Goal: Information Seeking & Learning: Learn about a topic

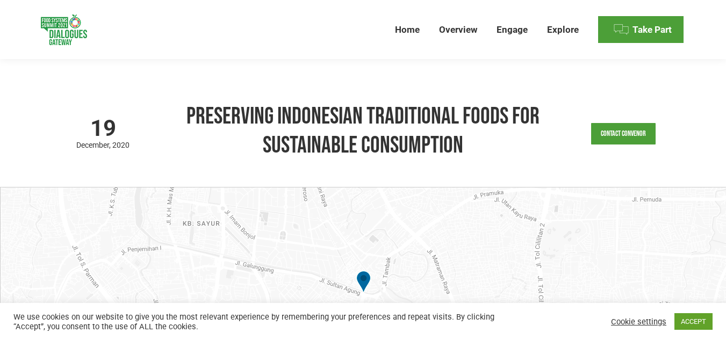
scroll to position [712, 0]
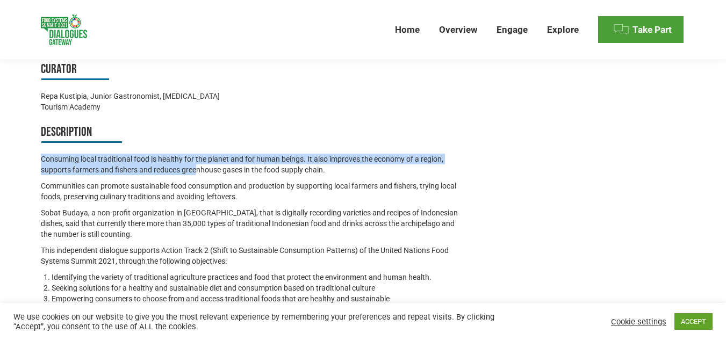
drag, startPoint x: 57, startPoint y: 152, endPoint x: 196, endPoint y: 160, distance: 138.9
click at [196, 160] on div "Official Dialogue Feedback to the United Nations 2021 Food Systems Summit Last …" at bounding box center [363, 64] width 699 height 670
click at [196, 160] on p "Consuming local traditional food is healthy for the planet and for human beings…" at bounding box center [252, 165] width 423 height 22
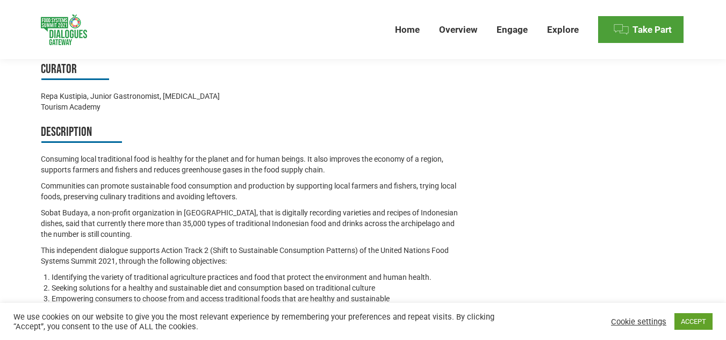
click at [288, 187] on p "Communities can promote sustainable food consumption and production by supporti…" at bounding box center [252, 192] width 423 height 22
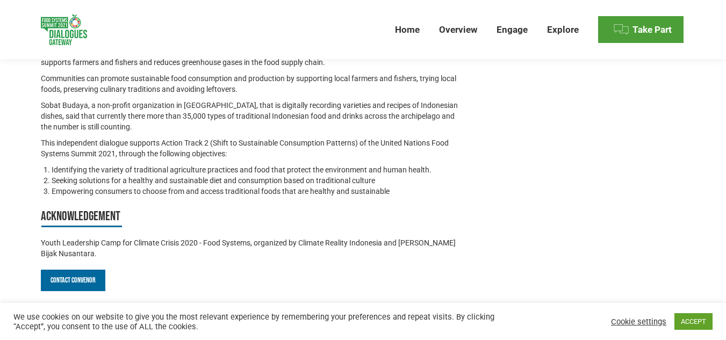
scroll to position [766, 0]
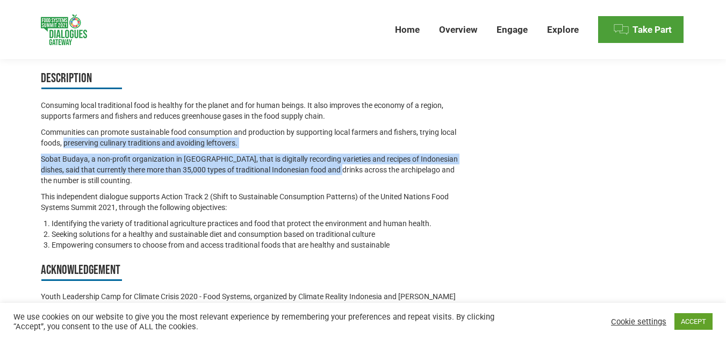
drag, startPoint x: 63, startPoint y: 130, endPoint x: 327, endPoint y: 158, distance: 265.5
click at [327, 158] on div "Consuming local traditional food is healthy for the planet and for human beings…" at bounding box center [252, 175] width 423 height 151
click at [327, 158] on p "Sobat Budaya, a non-profit organization in [GEOGRAPHIC_DATA], that is digitally…" at bounding box center [252, 170] width 423 height 32
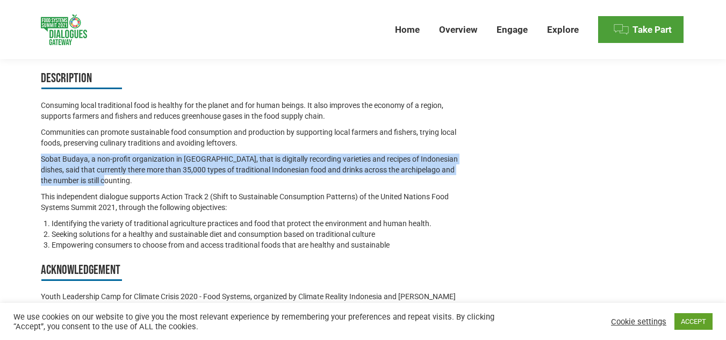
drag, startPoint x: 38, startPoint y: 149, endPoint x: 225, endPoint y: 179, distance: 189.5
click at [217, 168] on div "Official Dialogue Feedback to the United Nations 2021 Food Systems Summit Last …" at bounding box center [363, 10] width 699 height 670
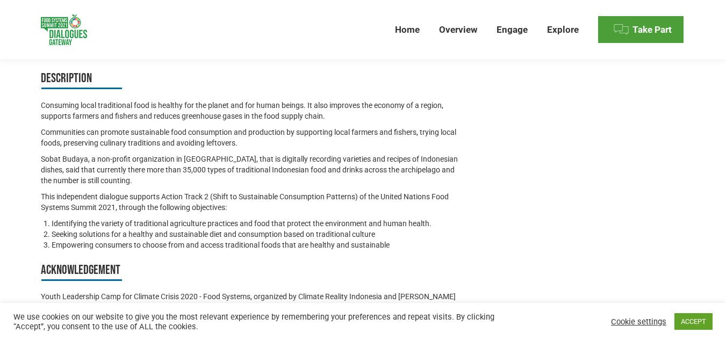
click at [227, 191] on p "This independent dialogue supports Action Track 2 (Shift to Sustainable Consump…" at bounding box center [252, 202] width 423 height 22
